Goal: Navigation & Orientation: Find specific page/section

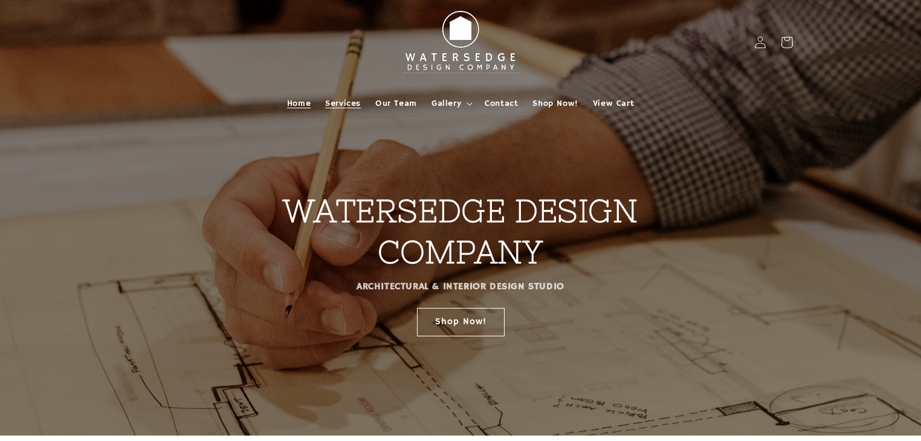
click at [349, 104] on span "Services" at bounding box center [343, 103] width 36 height 11
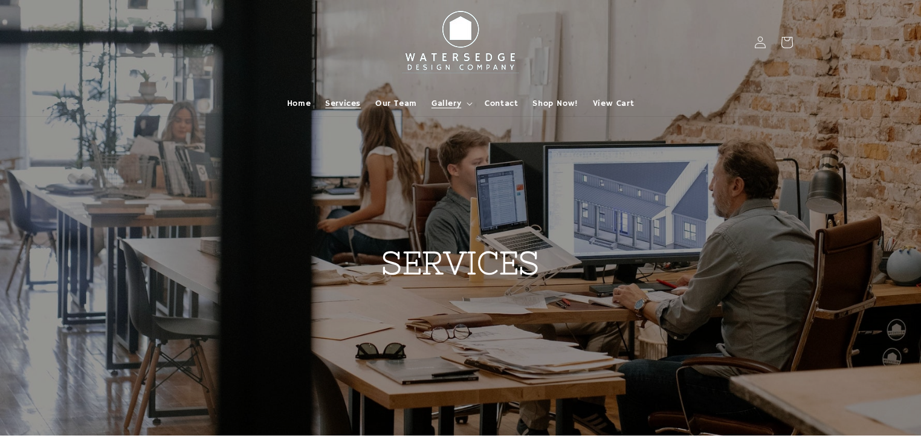
click at [461, 103] on summary "Gallery" at bounding box center [450, 103] width 53 height 25
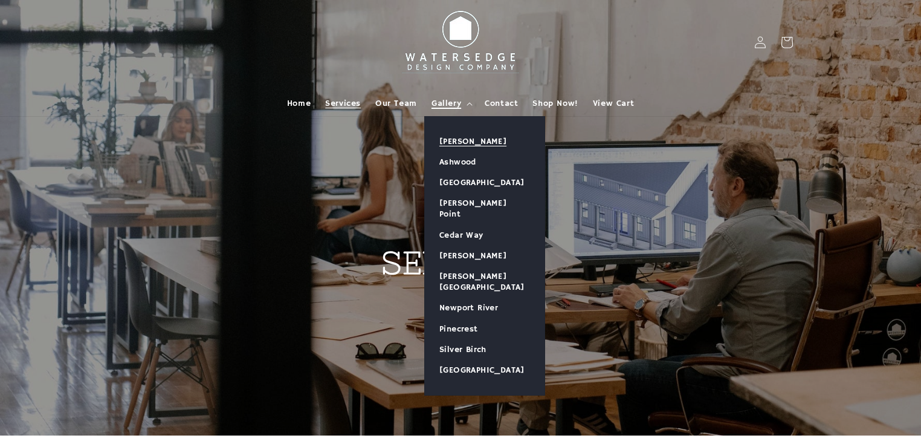
click at [458, 142] on link "[PERSON_NAME]" at bounding box center [485, 141] width 120 height 21
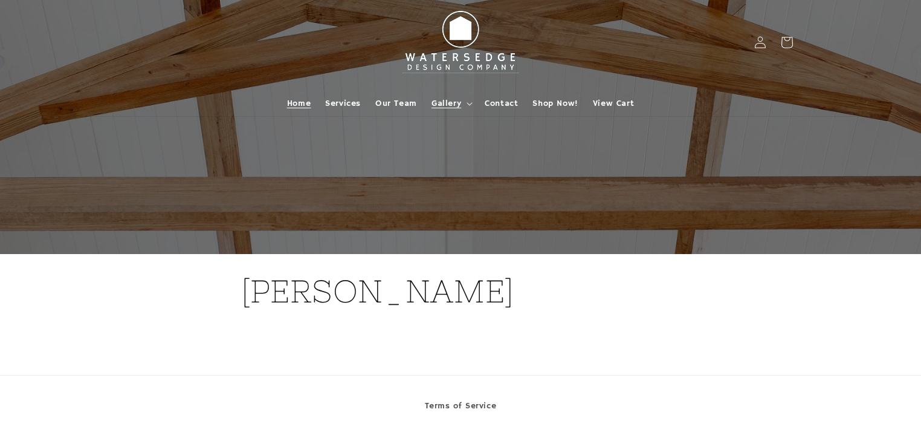
click at [299, 102] on span "Home" at bounding box center [299, 103] width 24 height 11
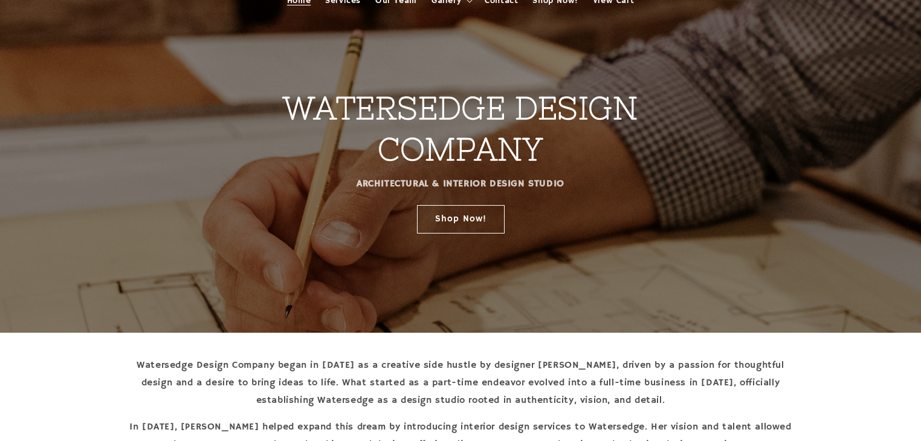
scroll to position [145, 0]
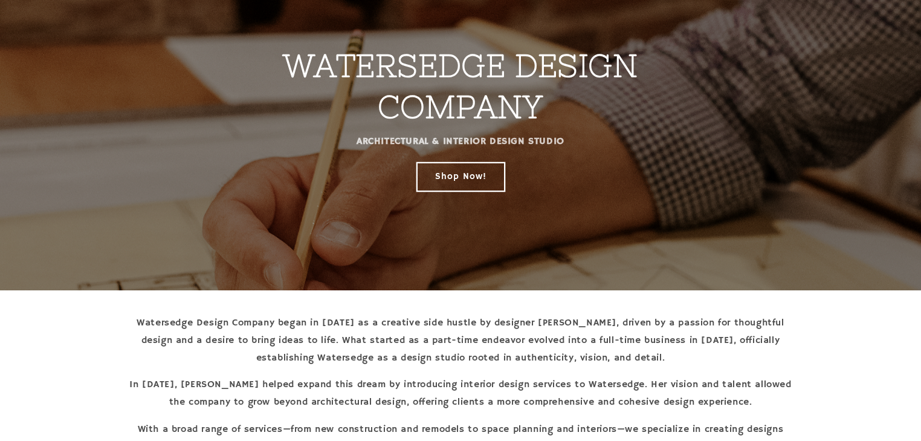
click at [448, 170] on link "Shop Now!" at bounding box center [461, 176] width 88 height 28
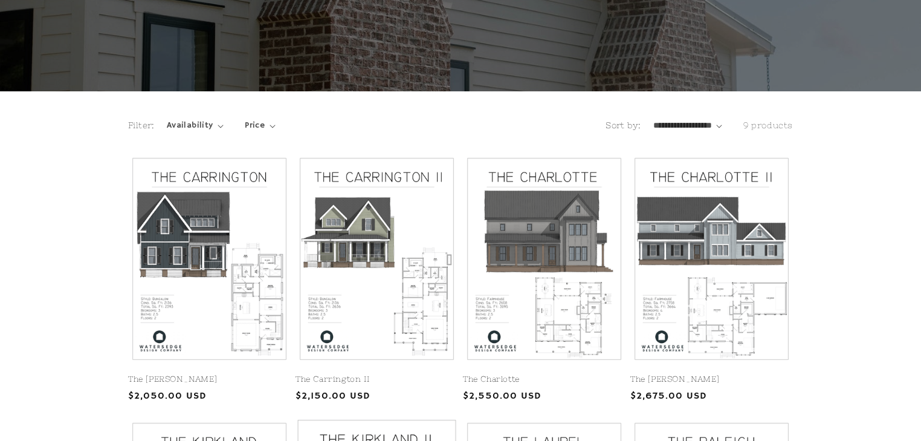
scroll to position [162, 0]
